Goal: Check status: Check status

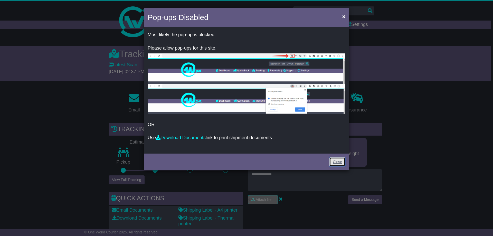
click at [338, 161] on link "Close" at bounding box center [337, 161] width 16 height 9
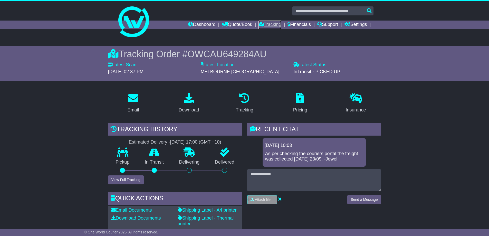
click at [263, 26] on link "Tracking" at bounding box center [269, 25] width 23 height 9
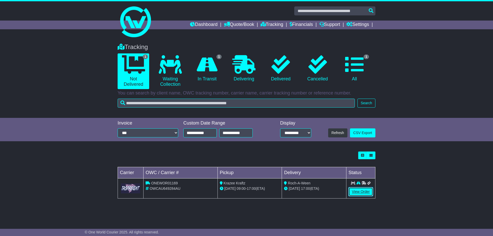
click at [363, 194] on link "View Order" at bounding box center [360, 191] width 25 height 9
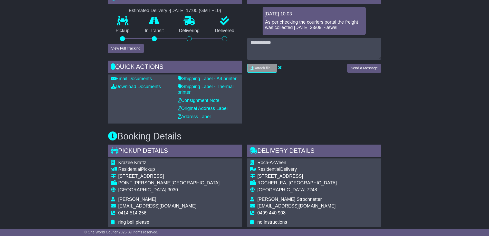
scroll to position [103, 0]
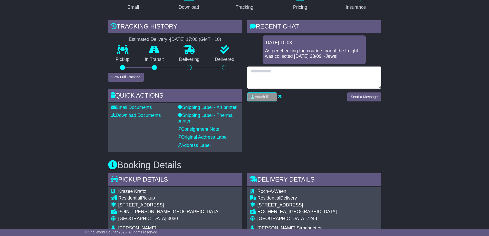
click at [305, 74] on textarea at bounding box center [314, 77] width 134 height 22
type textarea "**********"
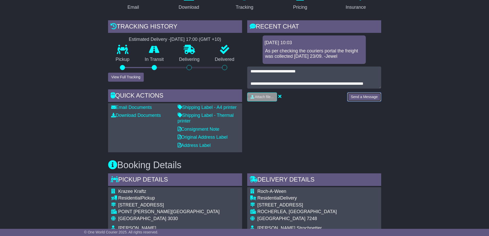
click at [352, 94] on button "Send a Message" at bounding box center [364, 96] width 34 height 9
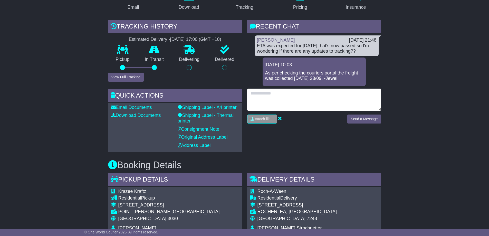
drag, startPoint x: 352, startPoint y: 95, endPoint x: 363, endPoint y: 102, distance: 13.3
click at [341, 96] on textarea at bounding box center [314, 100] width 134 height 22
